Goal: Transaction & Acquisition: Book appointment/travel/reservation

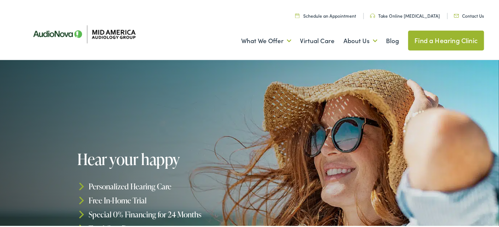
click at [333, 15] on link "Schedule an Appointment" at bounding box center [325, 14] width 61 height 6
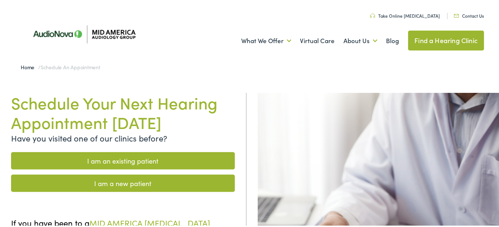
click at [120, 162] on link "I am an existing patient" at bounding box center [123, 159] width 224 height 17
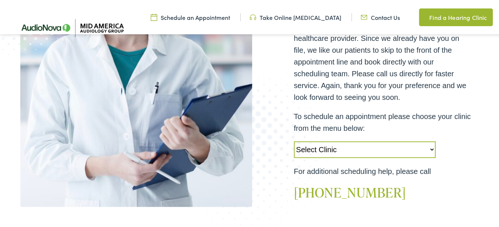
scroll to position [185, 0]
click at [317, 148] on select "Select Clinic [PERSON_NAME]-[GEOGRAPHIC_DATA]-AudioNova [STREET_ADDRESS]-AudioN…" at bounding box center [365, 148] width 142 height 17
select select "[URL][DOMAIN_NAME]"
click at [294, 140] on select "Select Clinic Alton-IL-AudioNova 3511 College Ave Creve Coeur-MO-AudioNova 1235…" at bounding box center [365, 148] width 142 height 17
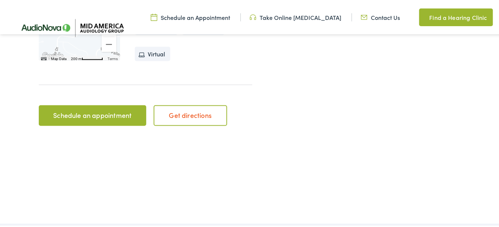
scroll to position [332, 0]
click at [97, 111] on link "Schedule an appointment" at bounding box center [92, 114] width 107 height 21
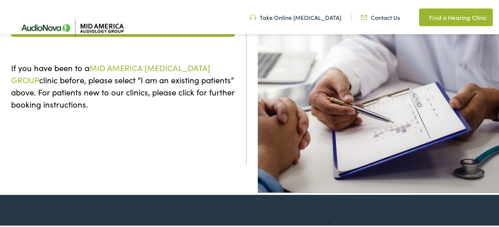
scroll to position [76, 0]
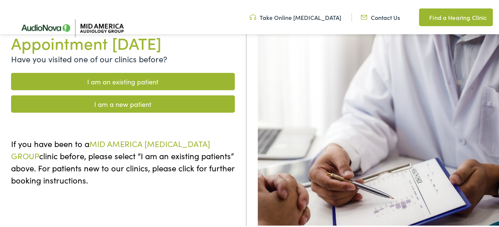
click at [108, 78] on link "I am an existing patient" at bounding box center [123, 80] width 224 height 17
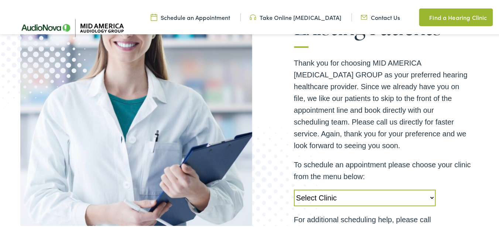
scroll to position [185, 0]
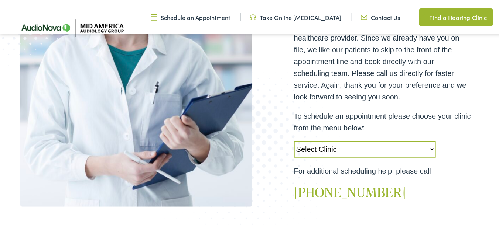
click at [333, 147] on select "Select Clinic Alton-IL-AudioNova 3511 College Ave Creve Coeur-MO-AudioNova 1235…" at bounding box center [365, 148] width 142 height 17
select select "https://midamerica.alpacaaudiology.com/locations/creve-coeur-mo/"
click at [294, 140] on select "Select Clinic Alton-IL-AudioNova 3511 College Ave Creve Coeur-MO-AudioNova 1235…" at bounding box center [365, 148] width 142 height 17
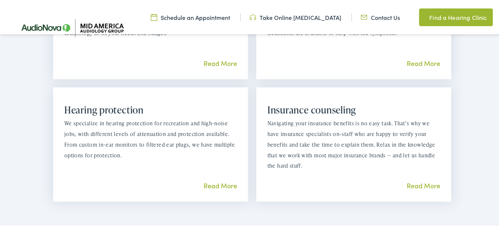
scroll to position [960, 0]
